Goal: Transaction & Acquisition: Subscribe to service/newsletter

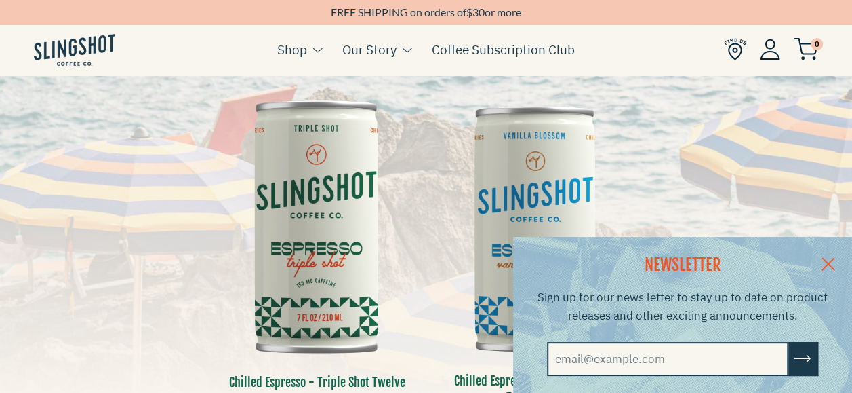
scroll to position [339, 0]
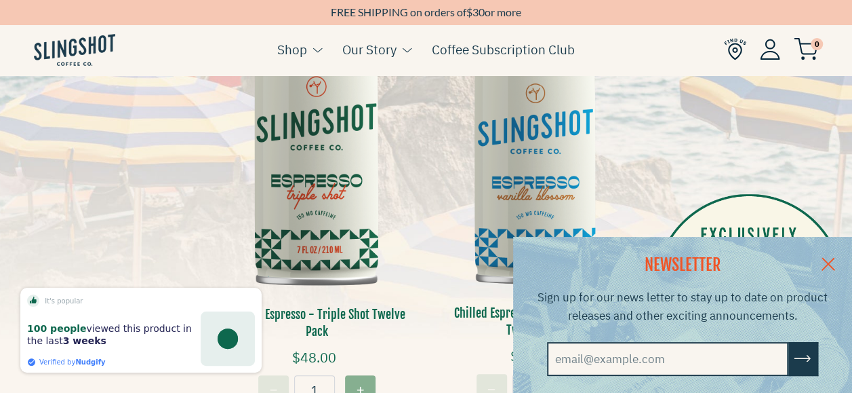
click at [841, 255] on link at bounding box center [828, 263] width 47 height 52
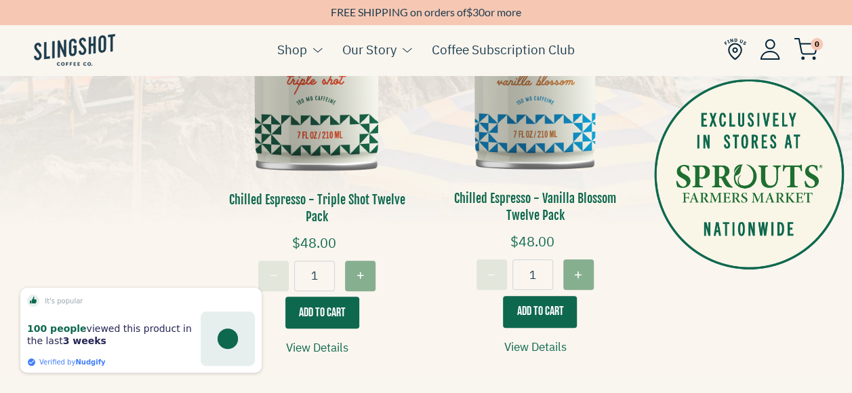
scroll to position [475, 0]
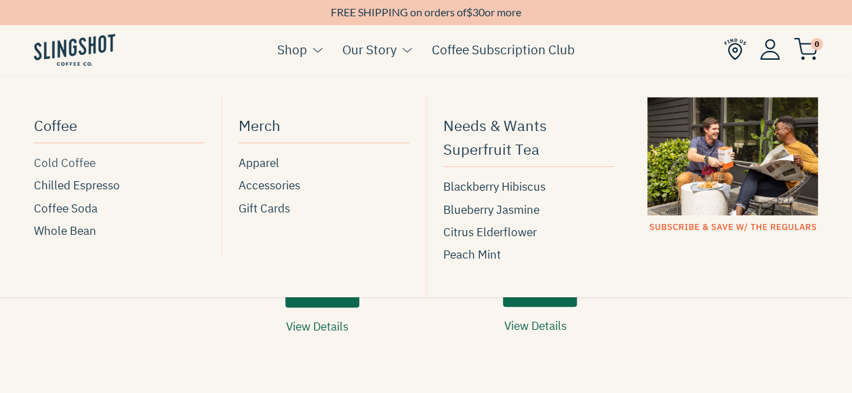
click at [72, 164] on span "Cold Coffee" at bounding box center [65, 163] width 62 height 18
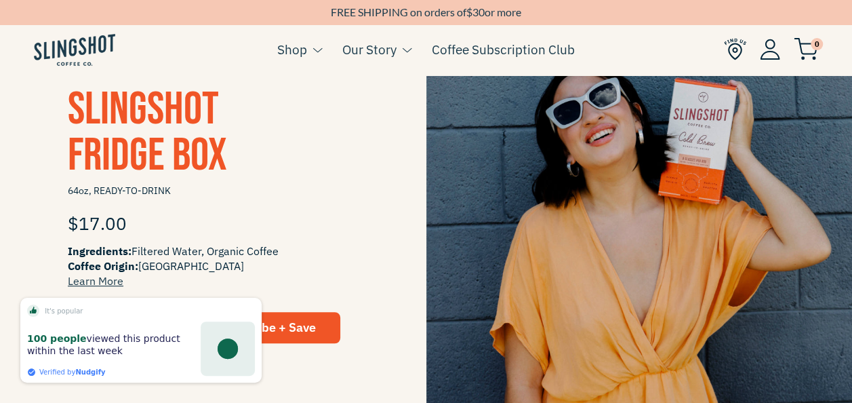
scroll to position [339, 0]
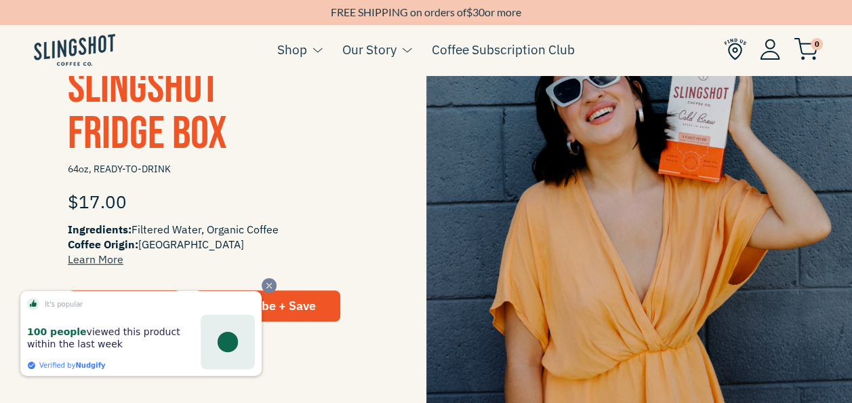
click at [269, 285] on icon "Close" at bounding box center [269, 285] width 5 height 5
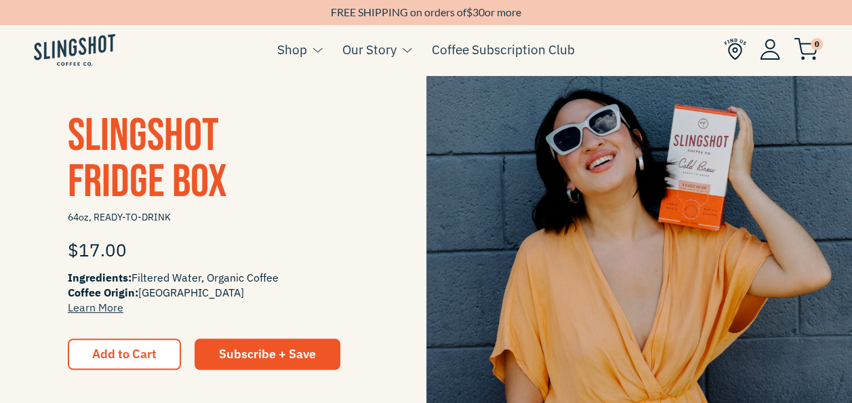
scroll to position [271, 0]
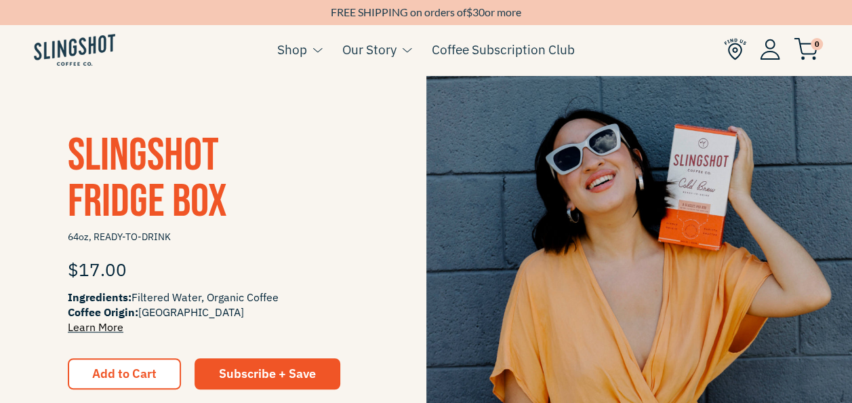
click at [108, 325] on link "Learn More" at bounding box center [96, 327] width 56 height 14
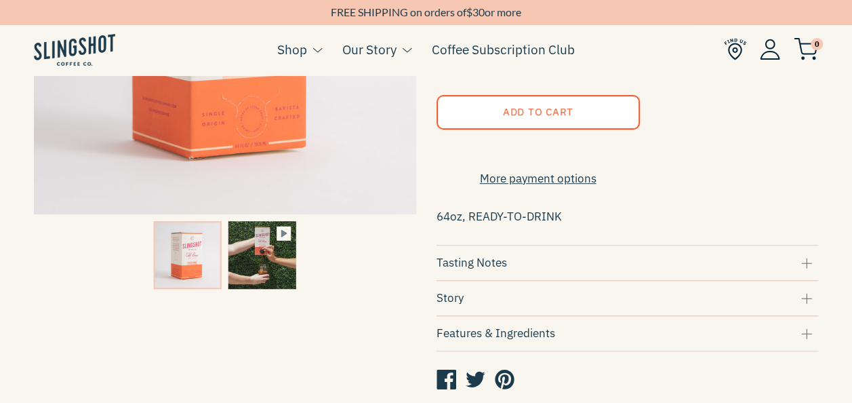
scroll to position [339, 0]
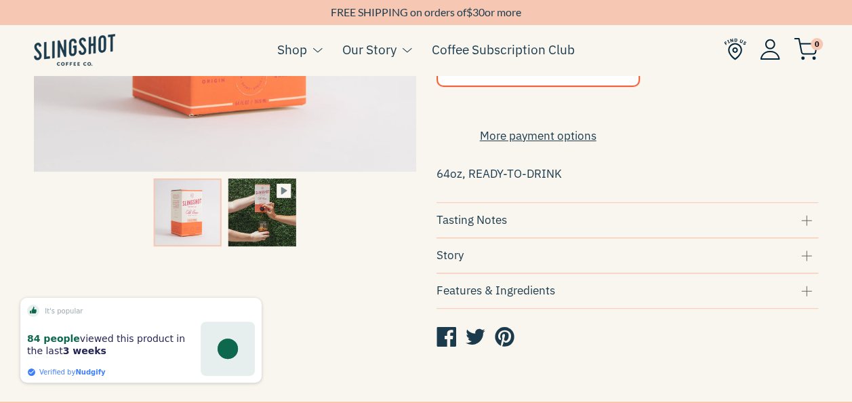
click at [491, 294] on div "Features & Ingredients" at bounding box center [628, 290] width 382 height 18
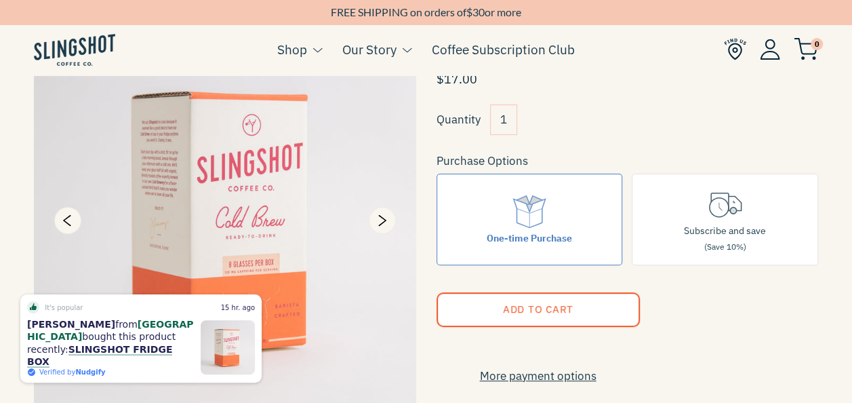
scroll to position [136, 0]
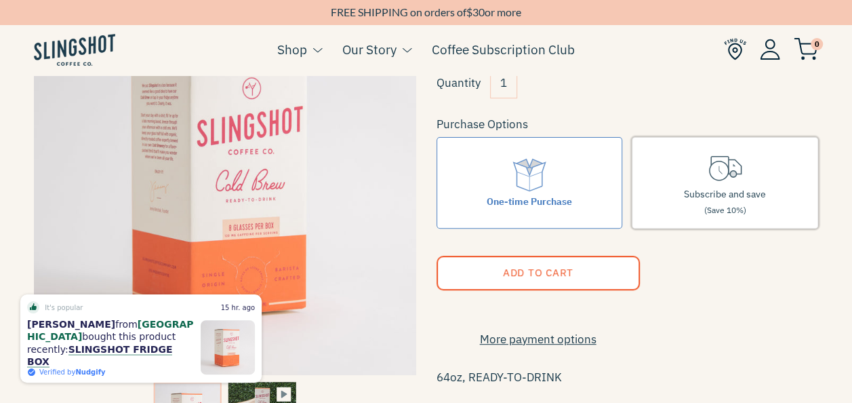
click at [704, 168] on label "Subscribe and save (Save 10%)" at bounding box center [725, 183] width 186 height 92
click at [0, 0] on input "Subscribe and save (Save 10%)" at bounding box center [0, 0] width 0 height 0
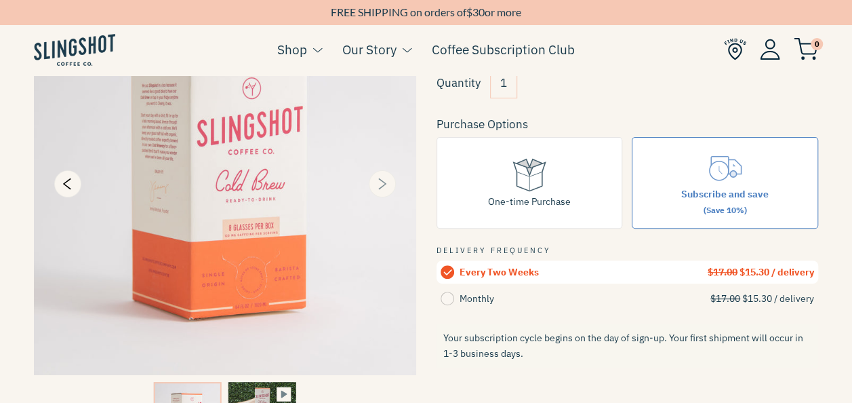
click at [387, 190] on icon "Next" at bounding box center [382, 184] width 16 height 16
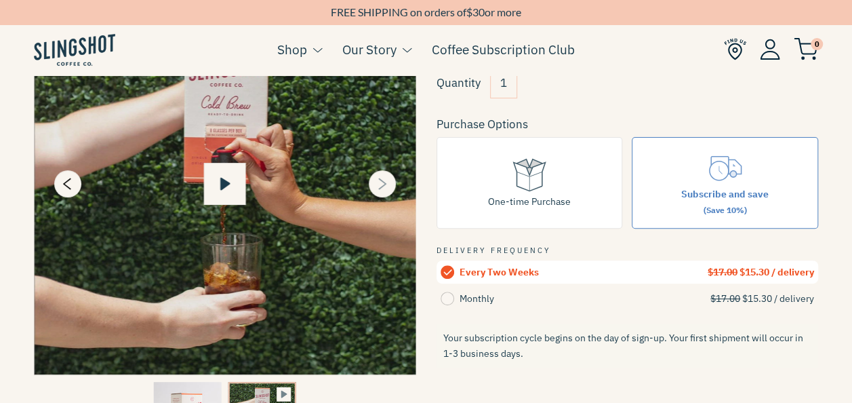
click at [387, 190] on icon "Next" at bounding box center [382, 184] width 16 height 16
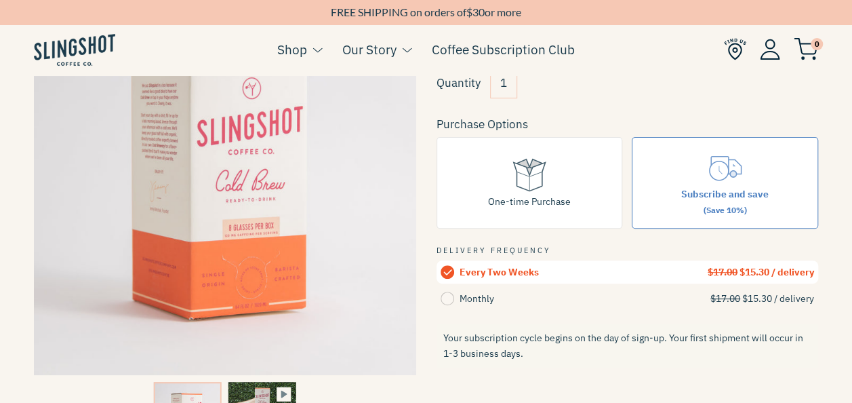
type input "16.1"
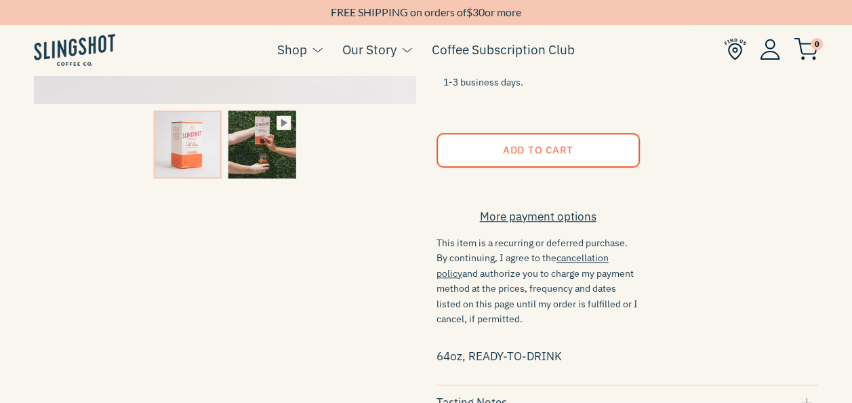
scroll to position [407, 0]
